Goal: Check status: Check status

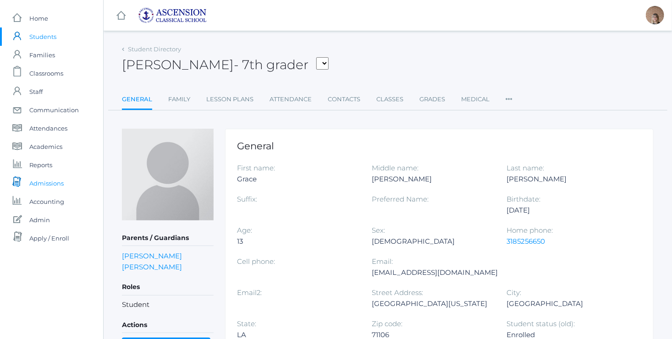
click at [40, 186] on span "Admissions" at bounding box center [46, 183] width 34 height 18
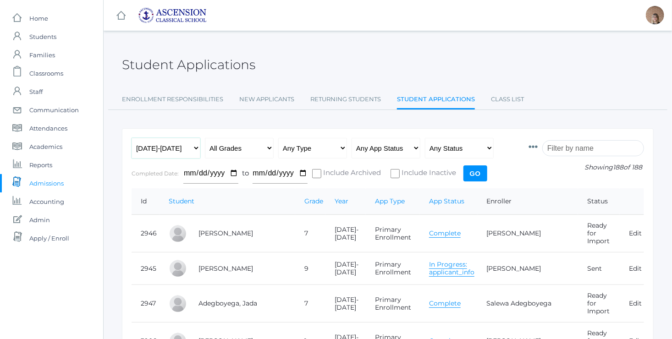
click at [192, 147] on select "Any Year 2022-2023 2023-2024 2024-2025 2025-2026" at bounding box center [165, 148] width 69 height 21
select select "2022-2023"
click at [131, 138] on select "Any Year 2022-2023 2023-2024 2024-2025 2025-2026" at bounding box center [165, 148] width 69 height 21
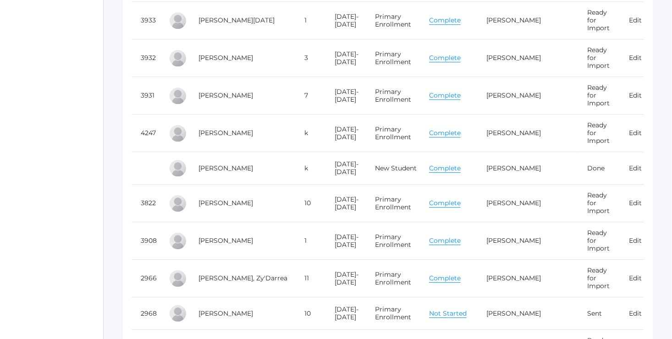
scroll to position [1249, 0]
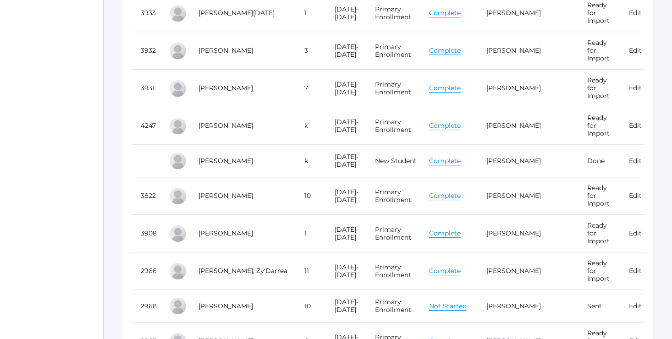
click at [455, 191] on link "Complete" at bounding box center [445, 195] width 32 height 9
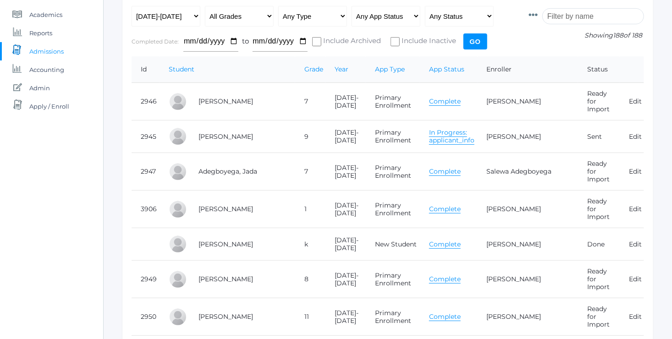
scroll to position [0, 0]
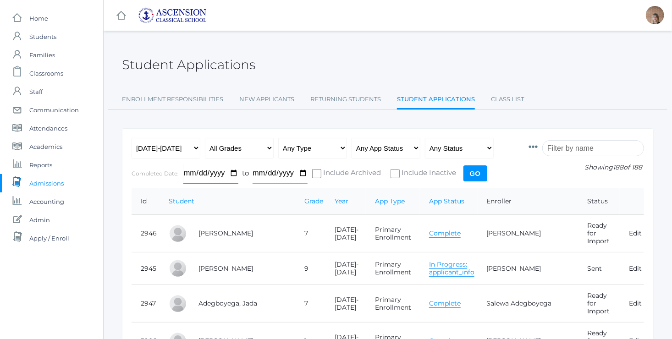
click at [233, 174] on input "date" at bounding box center [210, 173] width 55 height 21
click at [231, 174] on input "2025-12-16" at bounding box center [210, 173] width 55 height 21
type input "2022-10-01"
click at [303, 173] on input "date" at bounding box center [279, 173] width 55 height 21
type input "2023-09-01"
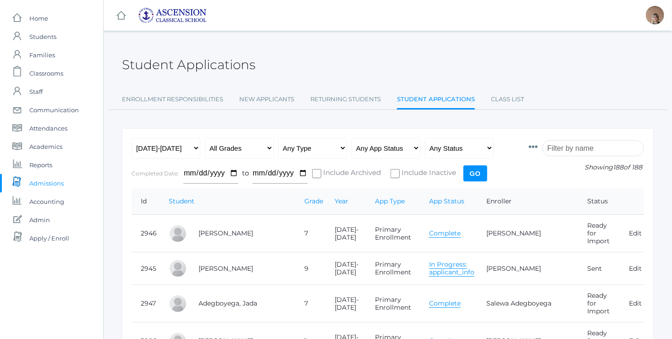
click at [475, 173] on input "Go" at bounding box center [475, 173] width 24 height 16
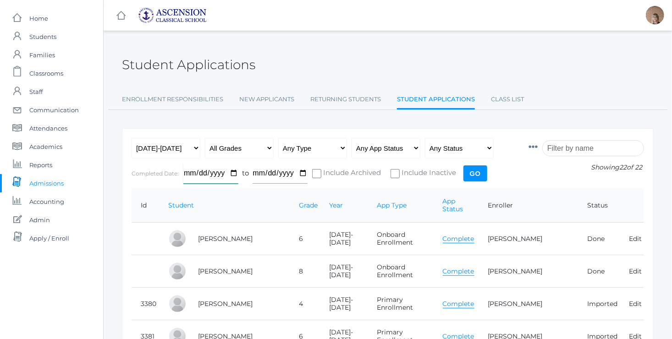
click at [230, 174] on input "2022-10-01" at bounding box center [210, 173] width 55 height 21
type input "2023-02-01"
click at [303, 174] on input "2023-09-01" at bounding box center [279, 173] width 55 height 21
type input "2024-01-01"
click at [474, 178] on input "Go" at bounding box center [475, 173] width 24 height 16
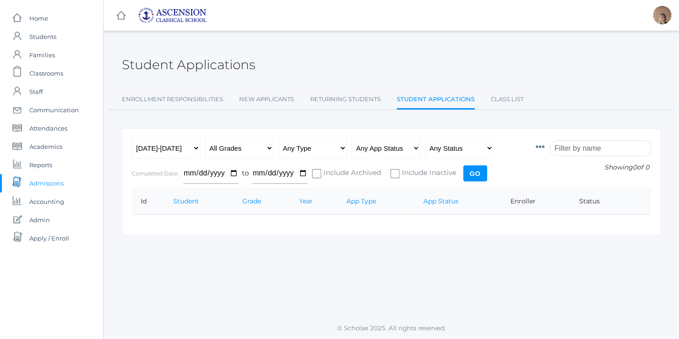
click at [474, 172] on input "Go" at bounding box center [475, 173] width 24 height 16
click at [194, 147] on select "Any Year 2022-2023 2023-2024 2024-2025 2025-2026" at bounding box center [165, 148] width 69 height 21
select select "[DATE]-[DATE]"
click at [131, 138] on select "Any Year 2022-2023 2023-2024 2024-2025 2025-2026" at bounding box center [165, 148] width 69 height 21
click at [477, 170] on input "Go" at bounding box center [475, 173] width 24 height 16
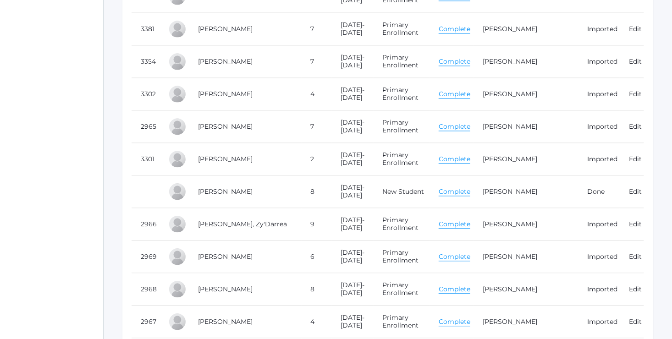
scroll to position [904, 0]
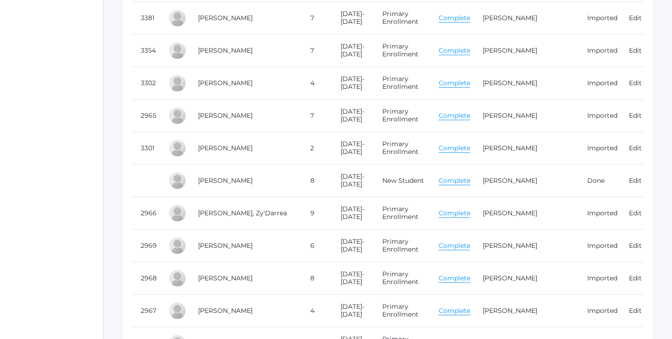
click at [459, 176] on link "Complete" at bounding box center [454, 180] width 32 height 9
click at [222, 274] on link "Desonier, Clara" at bounding box center [225, 278] width 55 height 8
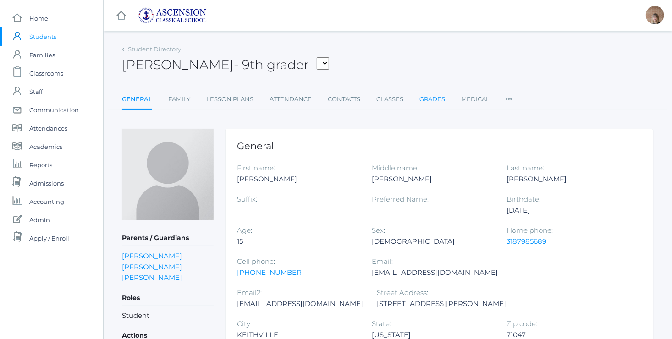
click at [426, 98] on link "Grades" at bounding box center [432, 99] width 26 height 18
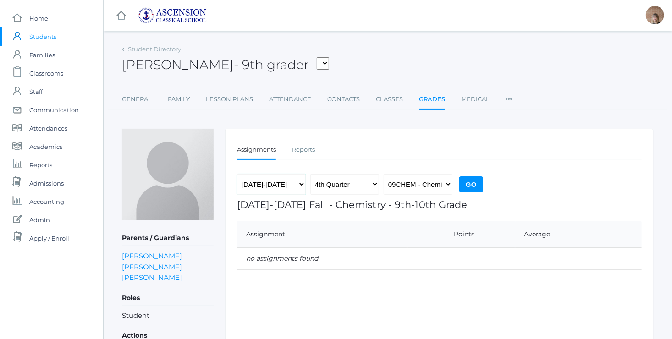
click at [286, 183] on select "2022-2023 2023-2024 2024-2025" at bounding box center [271, 184] width 69 height 21
select select "[DATE]-[DATE]"
click at [237, 174] on select "2022-2023 2023-2024 2024-2025" at bounding box center [271, 184] width 69 height 21
click at [376, 179] on select "1st Quarter 2nd Quarter 3rd Quarter 4th Quarter" at bounding box center [344, 184] width 69 height 21
click at [310, 174] on select "1st Quarter 2nd Quarter 3rd Quarter 4th Quarter" at bounding box center [344, 184] width 69 height 21
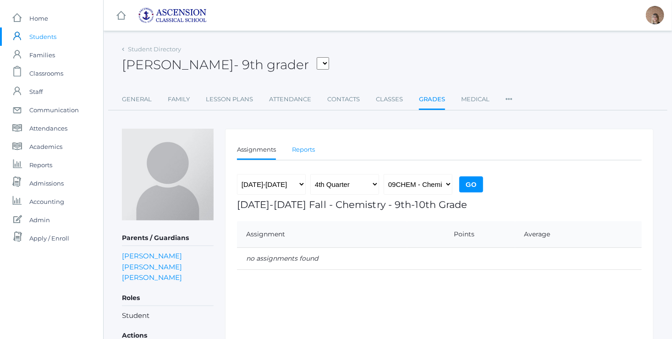
click at [300, 148] on link "Reports" at bounding box center [303, 150] width 23 height 18
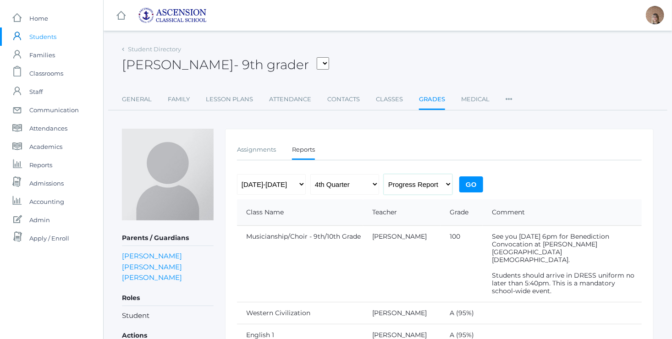
click at [440, 181] on select "Progress Report Report Card" at bounding box center [417, 184] width 69 height 21
select select "report"
click at [383, 174] on select "Progress Report Report Card" at bounding box center [417, 184] width 69 height 21
click at [296, 184] on select "2022-2023 2023-2024 2024-2025" at bounding box center [271, 184] width 69 height 21
select select "[DATE]-[DATE]"
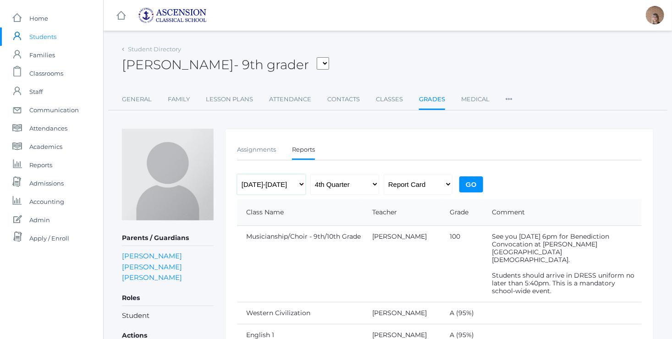
click at [237, 174] on select "2022-2023 2023-2024 2024-2025" at bounding box center [271, 184] width 69 height 21
click at [478, 181] on input "Go" at bounding box center [471, 184] width 24 height 16
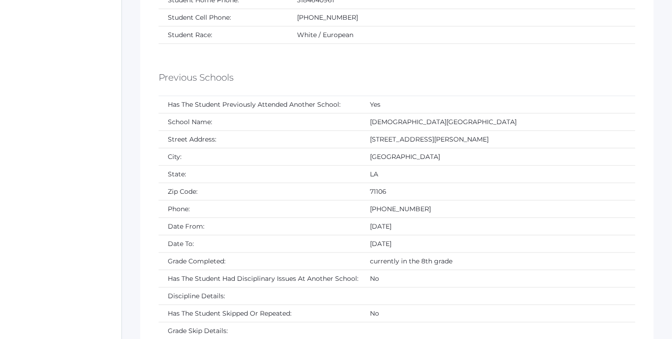
scroll to position [447, 0]
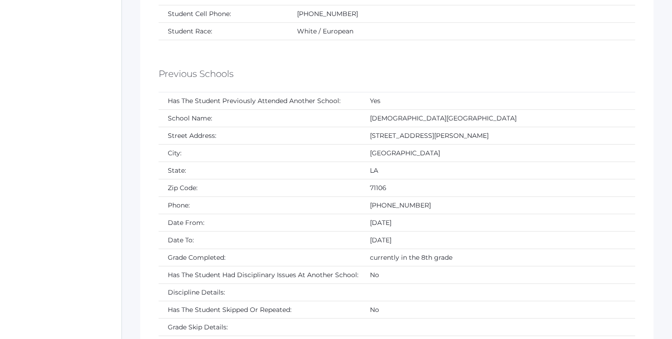
drag, startPoint x: 678, startPoint y: 71, endPoint x: 530, endPoint y: 56, distance: 148.7
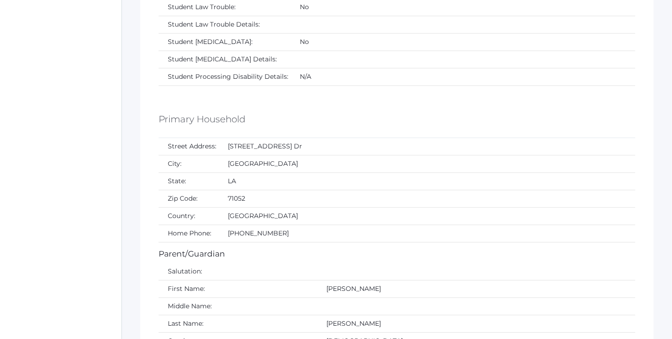
scroll to position [0, 0]
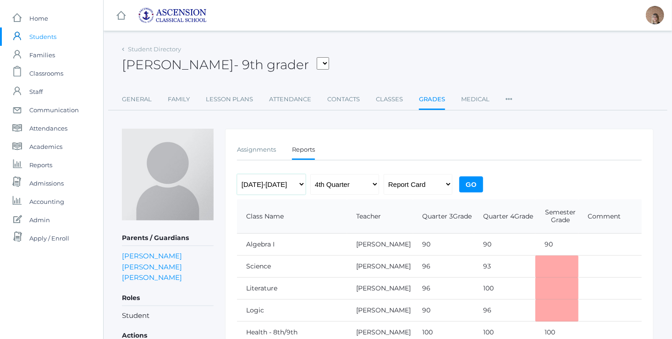
click at [299, 187] on select "2022-2023 2023-2024 2024-2025" at bounding box center [271, 184] width 69 height 21
select select "[DATE]-[DATE]"
click at [237, 174] on select "2022-2023 2023-2024 2024-2025" at bounding box center [271, 184] width 69 height 21
click at [458, 182] on div "2022-2023 2023-2024 2024-2025 1st Quarter 2nd Quarter 3rd Quarter 4th Quarter P…" at bounding box center [361, 186] width 248 height 25
click at [473, 182] on input "Go" at bounding box center [471, 184] width 24 height 16
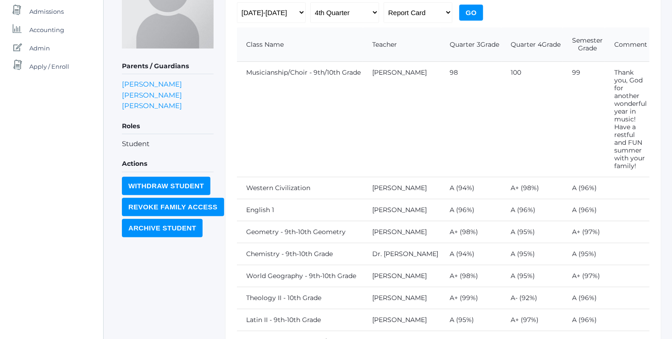
scroll to position [171, 0]
click at [369, 16] on select "1st Quarter 2nd Quarter 3rd Quarter 4th Quarter" at bounding box center [344, 13] width 69 height 21
select select "2"
click at [310, 3] on select "1st Quarter 2nd Quarter 3rd Quarter 4th Quarter" at bounding box center [344, 13] width 69 height 21
click at [467, 12] on input "Go" at bounding box center [471, 13] width 24 height 16
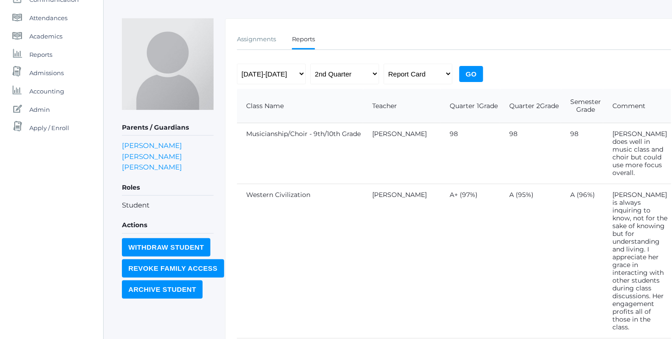
scroll to position [115, 0]
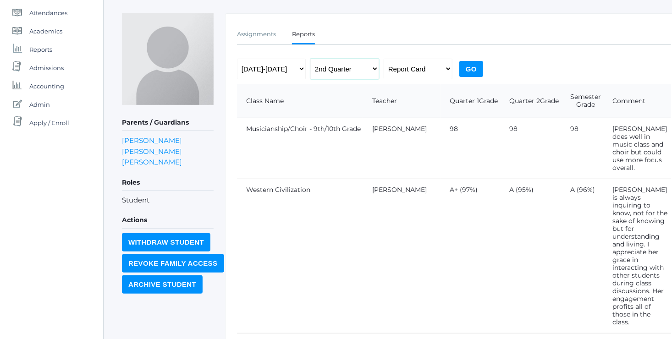
click at [358, 66] on select "1st Quarter 2nd Quarter 3rd Quarter 4th Quarter" at bounding box center [344, 69] width 69 height 21
drag, startPoint x: 675, startPoint y: 170, endPoint x: 470, endPoint y: 207, distance: 208.5
click at [470, 207] on td "A+ (97%)" at bounding box center [470, 256] width 60 height 154
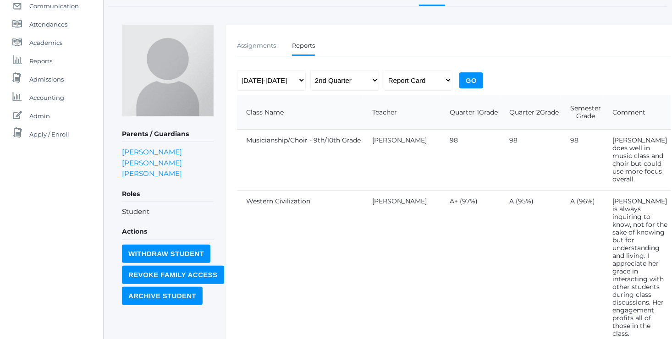
scroll to position [110, 0]
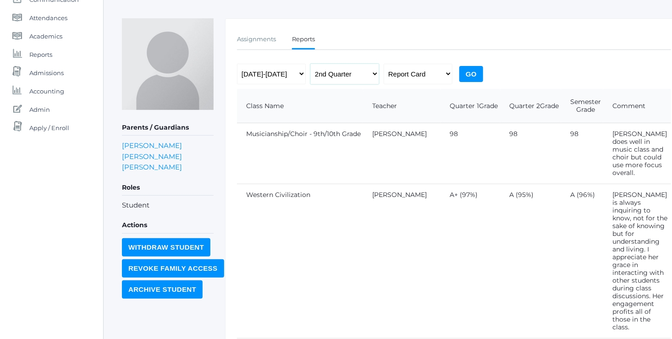
drag, startPoint x: 347, startPoint y: 76, endPoint x: 366, endPoint y: 73, distance: 19.6
click at [366, 73] on select "1st Quarter 2nd Quarter 3rd Quarter 4th Quarter" at bounding box center [344, 74] width 69 height 21
select select "4"
click at [310, 64] on select "1st Quarter 2nd Quarter 3rd Quarter 4th Quarter" at bounding box center [344, 74] width 69 height 21
click at [464, 71] on input "Go" at bounding box center [471, 74] width 24 height 16
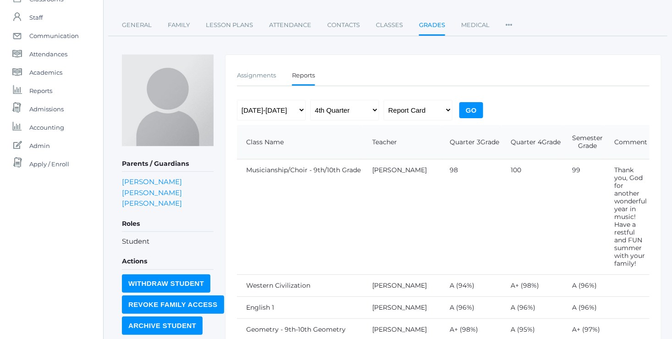
scroll to position [70, 0]
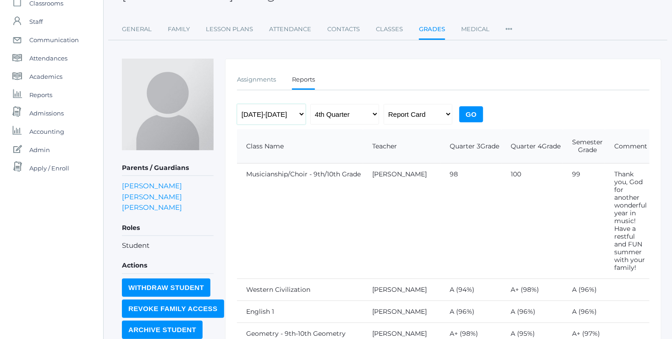
click at [297, 119] on select "2022-2023 2023-2024 2024-2025" at bounding box center [271, 114] width 69 height 21
select select "[DATE]-[DATE]"
click at [237, 104] on select "2022-2023 2023-2024 2024-2025" at bounding box center [271, 114] width 69 height 21
click at [477, 118] on input "Go" at bounding box center [471, 114] width 24 height 16
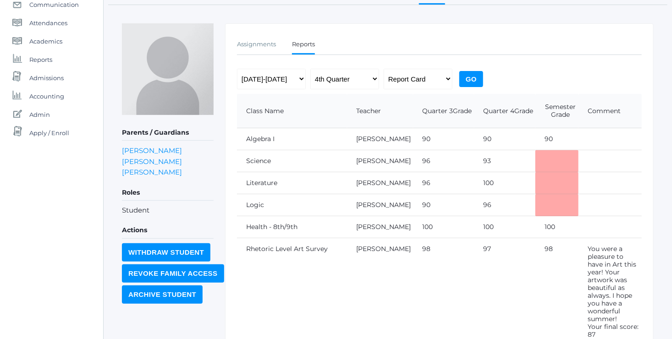
scroll to position [88, 0]
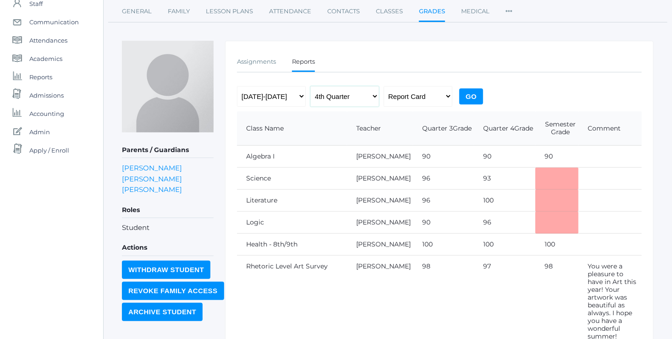
click at [369, 101] on select "1st Quarter 2nd Quarter 3rd Quarter 4th Quarter" at bounding box center [344, 96] width 69 height 21
select select "2"
click at [310, 86] on select "1st Quarter 2nd Quarter 3rd Quarter 4th Quarter" at bounding box center [344, 96] width 69 height 21
click at [466, 99] on input "Go" at bounding box center [471, 96] width 24 height 16
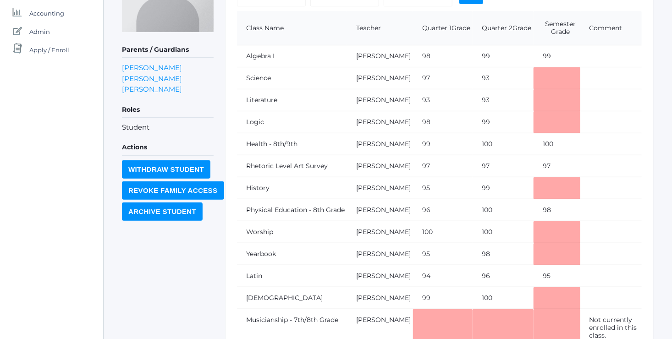
scroll to position [183, 0]
